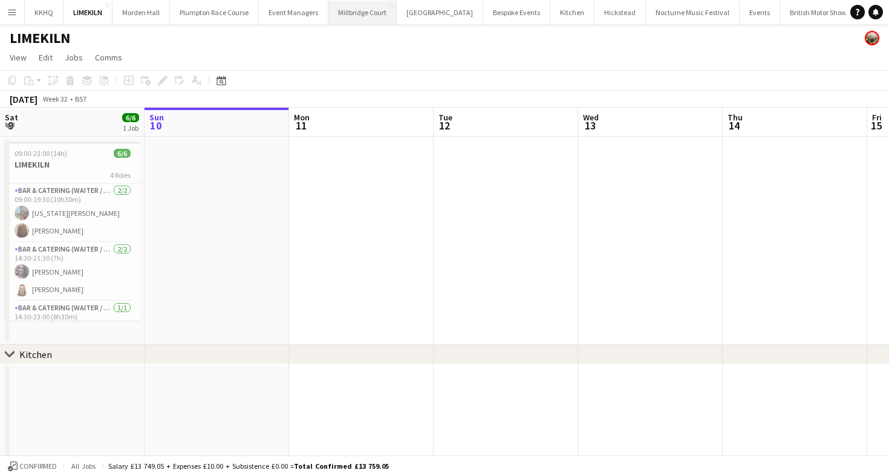
click at [347, 15] on button "[GEOGRAPHIC_DATA]" at bounding box center [362, 13] width 68 height 24
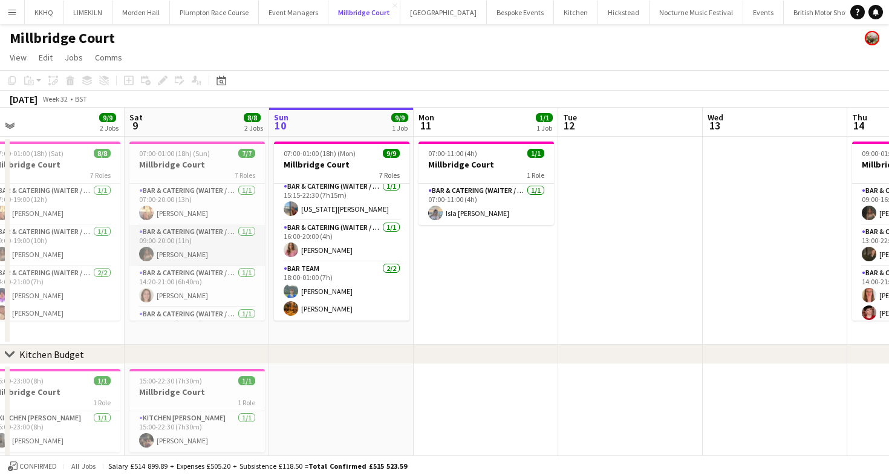
scroll to position [151, 0]
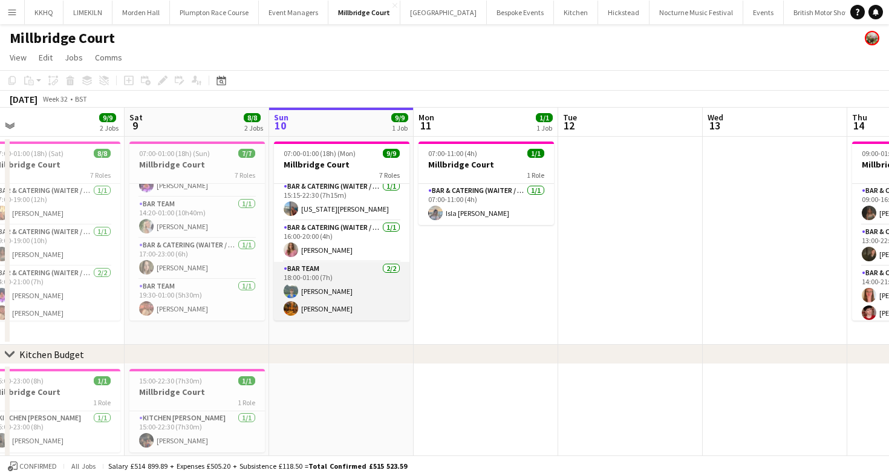
click at [332, 289] on app-card-role "Bar Team [DATE] 18:00-01:00 (7h) [PERSON_NAME] [PERSON_NAME]" at bounding box center [342, 291] width 136 height 59
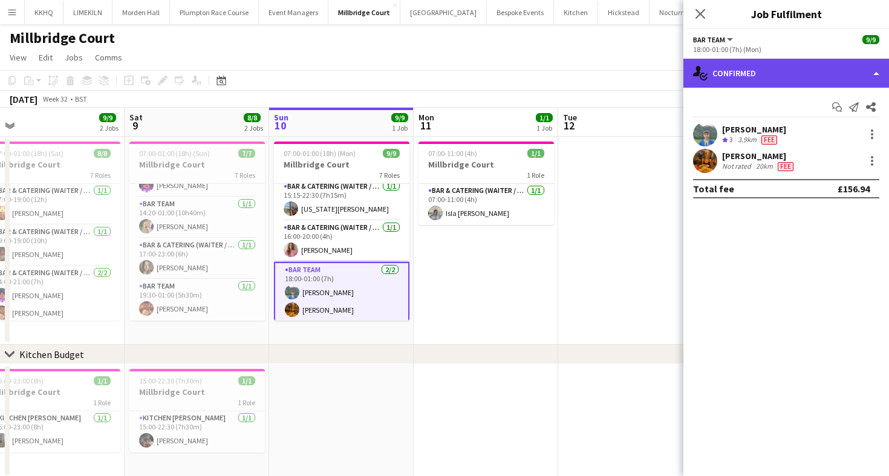
click at [730, 80] on div "single-neutral-actions-check-2 Confirmed" at bounding box center [787, 73] width 206 height 29
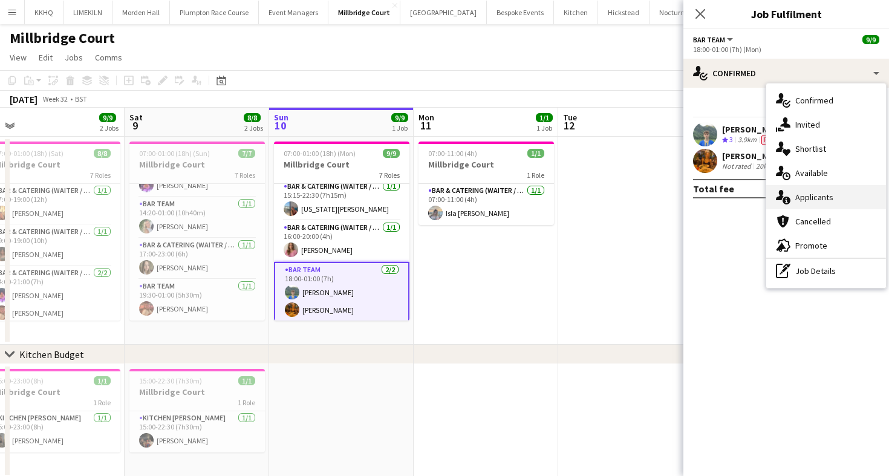
click at [805, 204] on div "single-neutral-actions-information Applicants" at bounding box center [826, 197] width 120 height 24
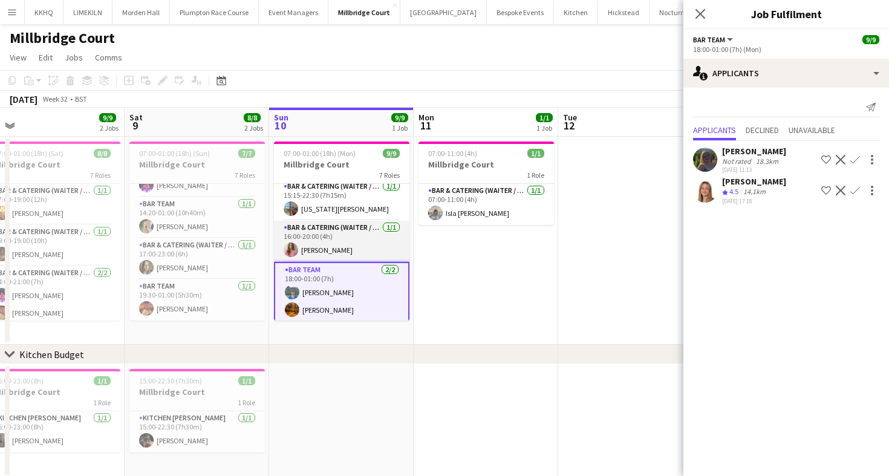
click at [356, 243] on app-card-role "Bar & Catering (Waiter / waitress) [DATE] 16:00-20:00 (4h) [PERSON_NAME]" at bounding box center [342, 241] width 136 height 41
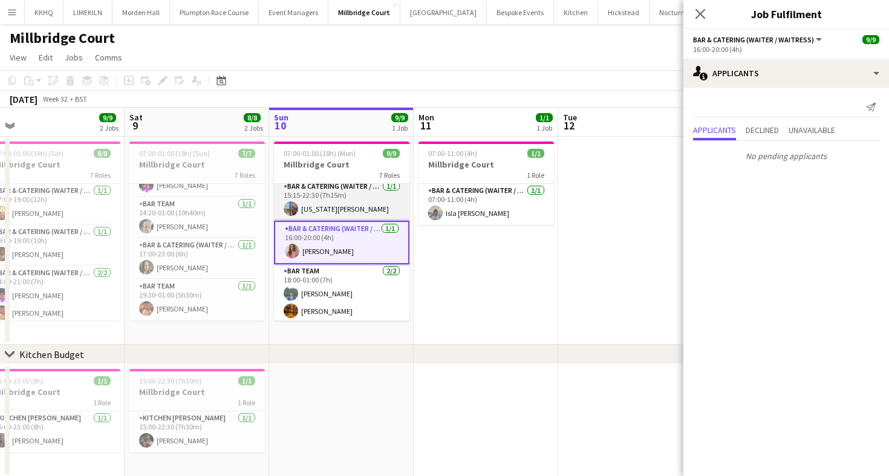
click at [367, 201] on app-card-role "Bar & Catering (Waiter / waitress) [DATE] 15:15-22:30 (7h15m) [US_STATE][PERSON…" at bounding box center [342, 200] width 136 height 41
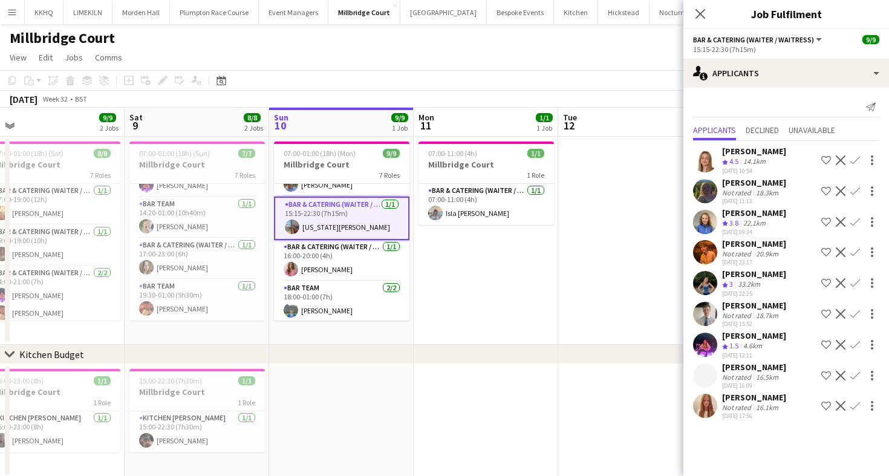
scroll to position [172, 0]
click at [547, 73] on app-toolbar "Copy Paste Paste Command V Paste with crew Command Shift V Paste linked Job [GE…" at bounding box center [444, 80] width 889 height 21
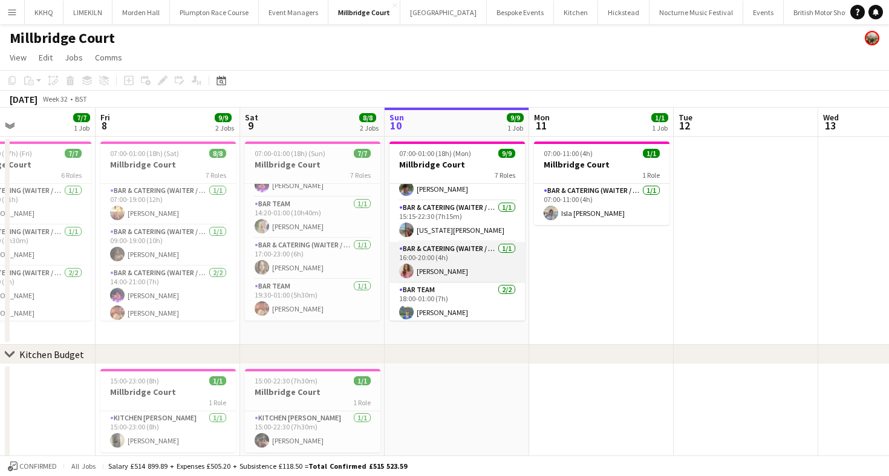
scroll to position [166, 0]
